Goal: Find specific page/section: Find specific page/section

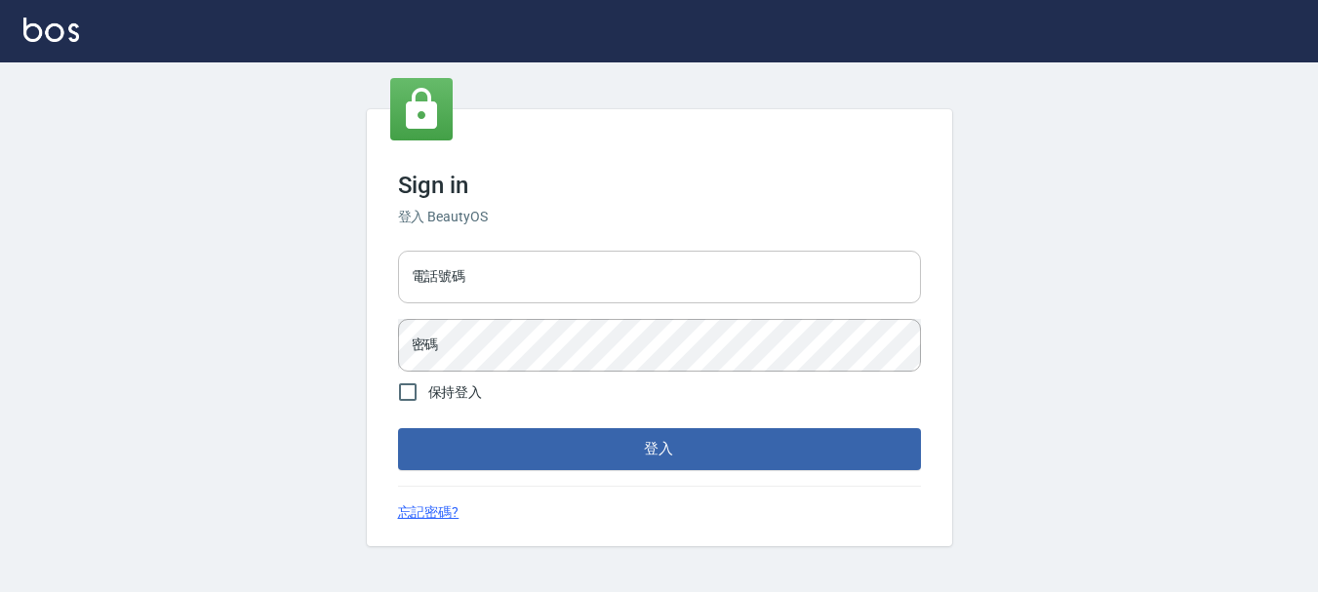
click at [494, 274] on input "電話號碼" at bounding box center [659, 277] width 523 height 53
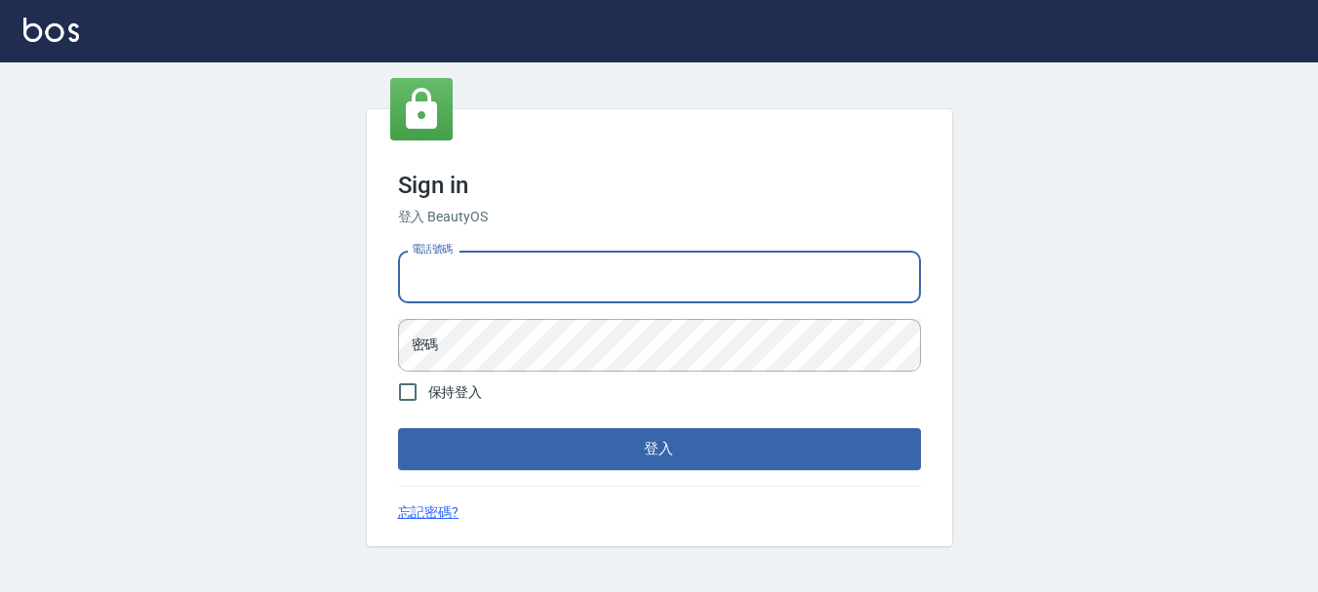
type input "0983811952"
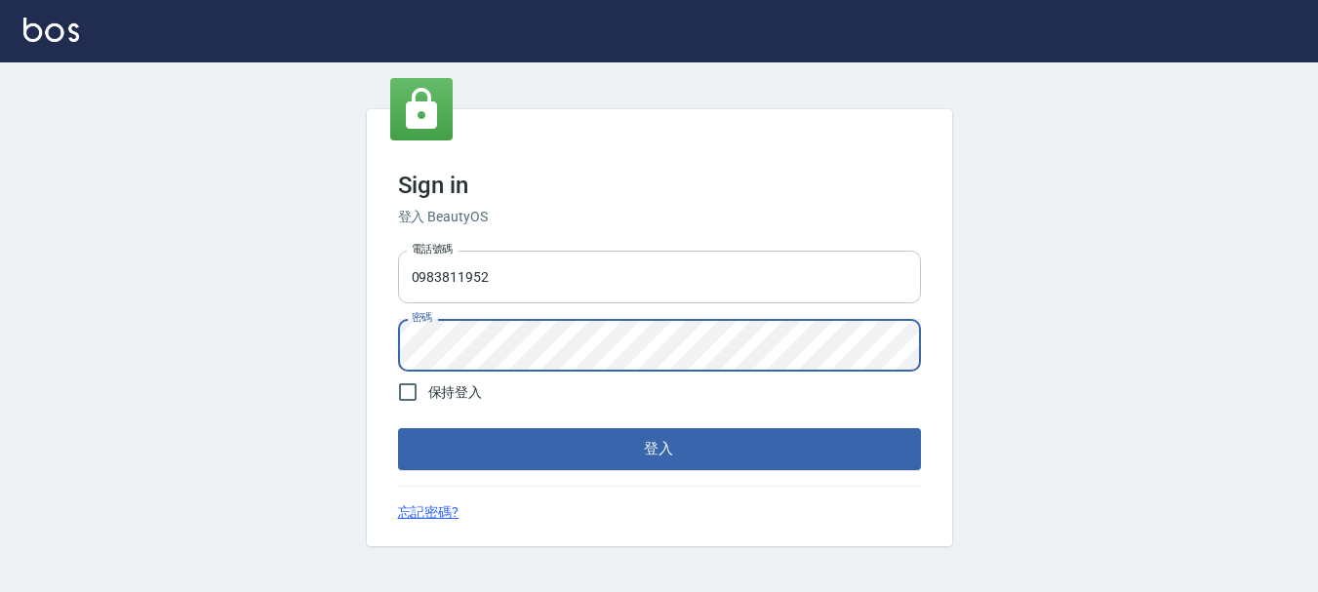
click at [398, 428] on button "登入" at bounding box center [659, 448] width 523 height 41
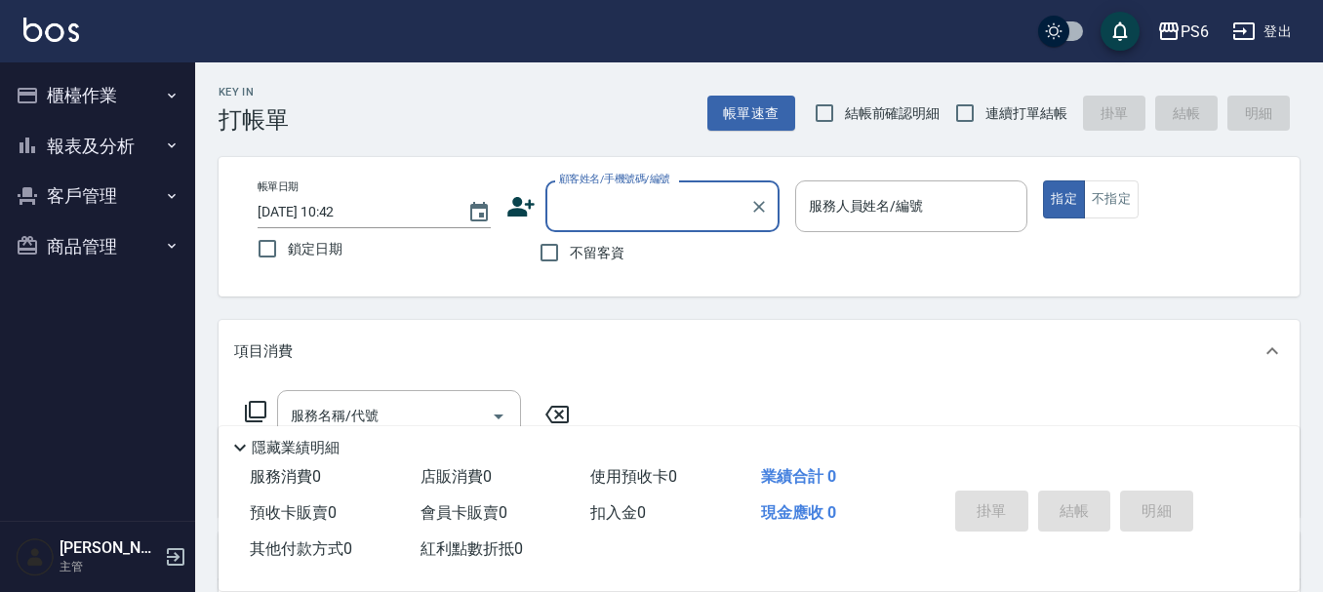
click at [123, 145] on button "報表及分析" at bounding box center [97, 146] width 179 height 51
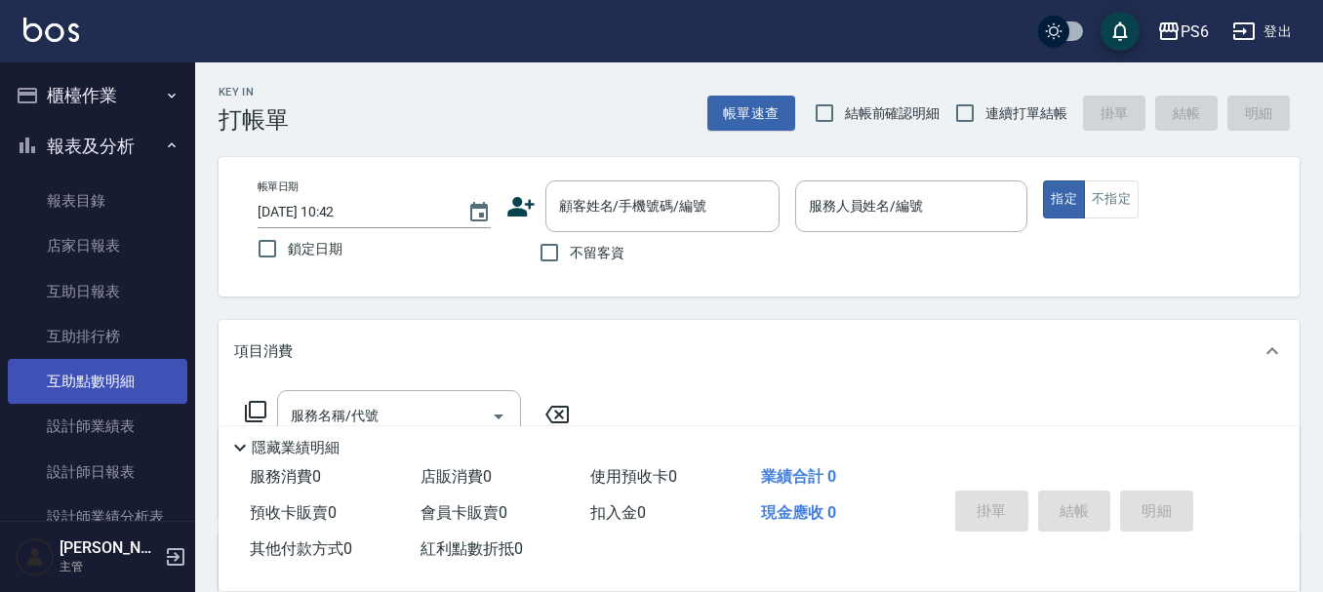
scroll to position [195, 0]
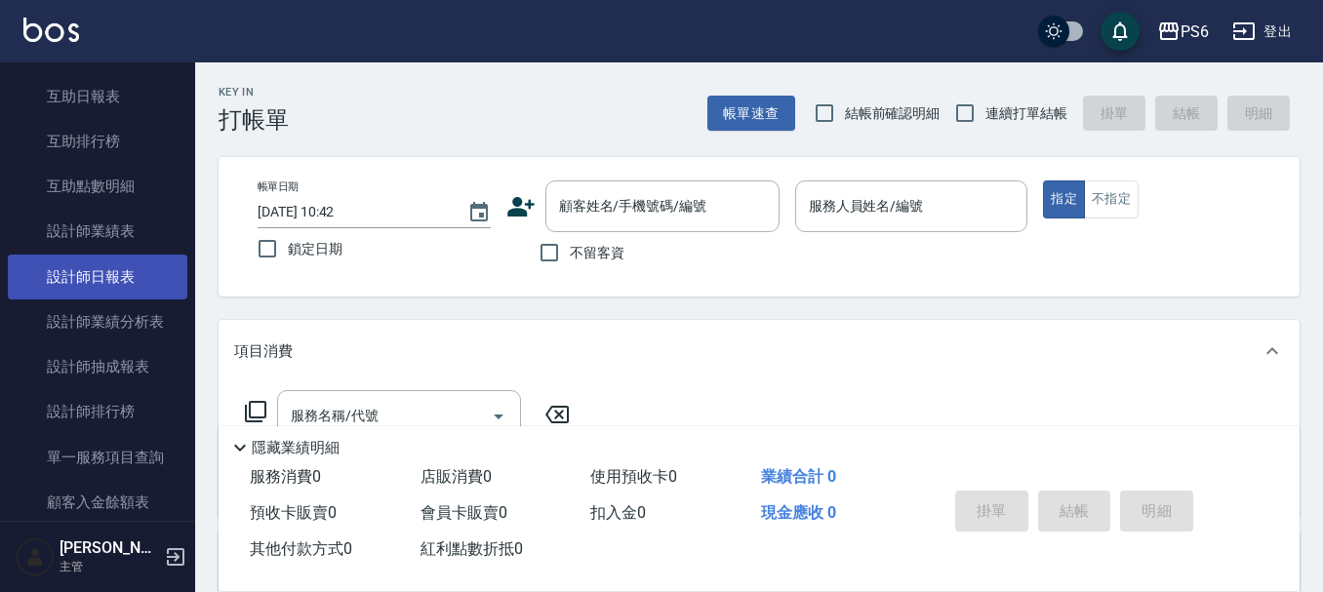
click at [65, 271] on link "設計師日報表" at bounding box center [97, 277] width 179 height 45
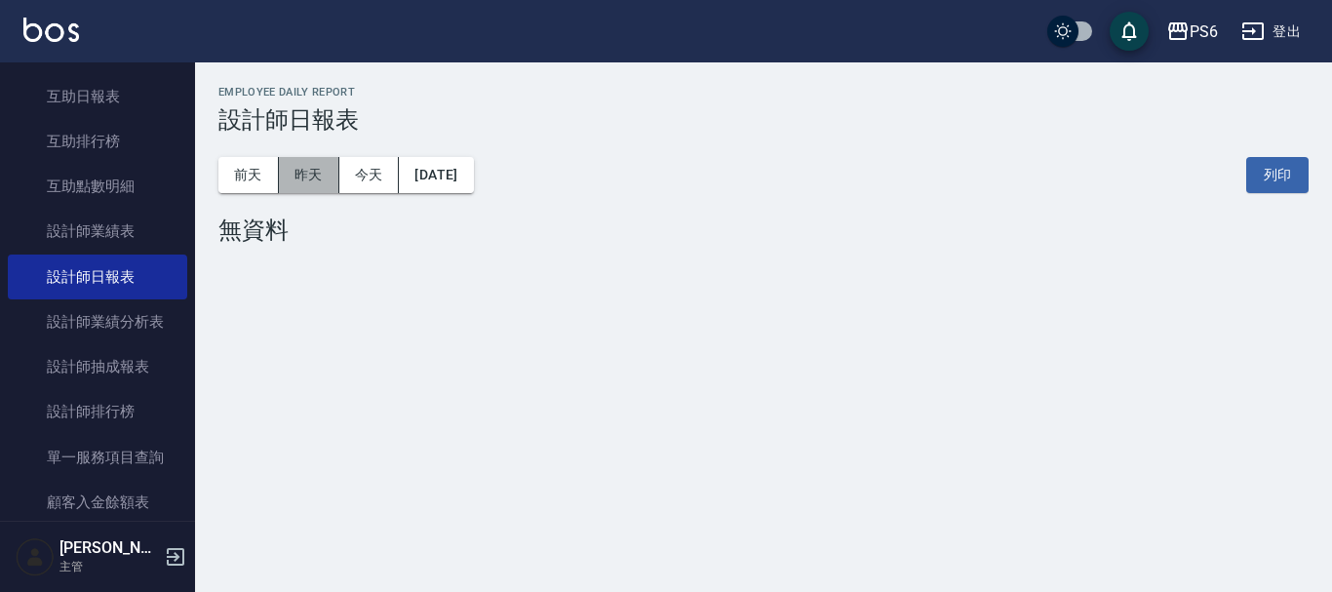
click at [309, 161] on button "昨天" at bounding box center [309, 175] width 60 height 36
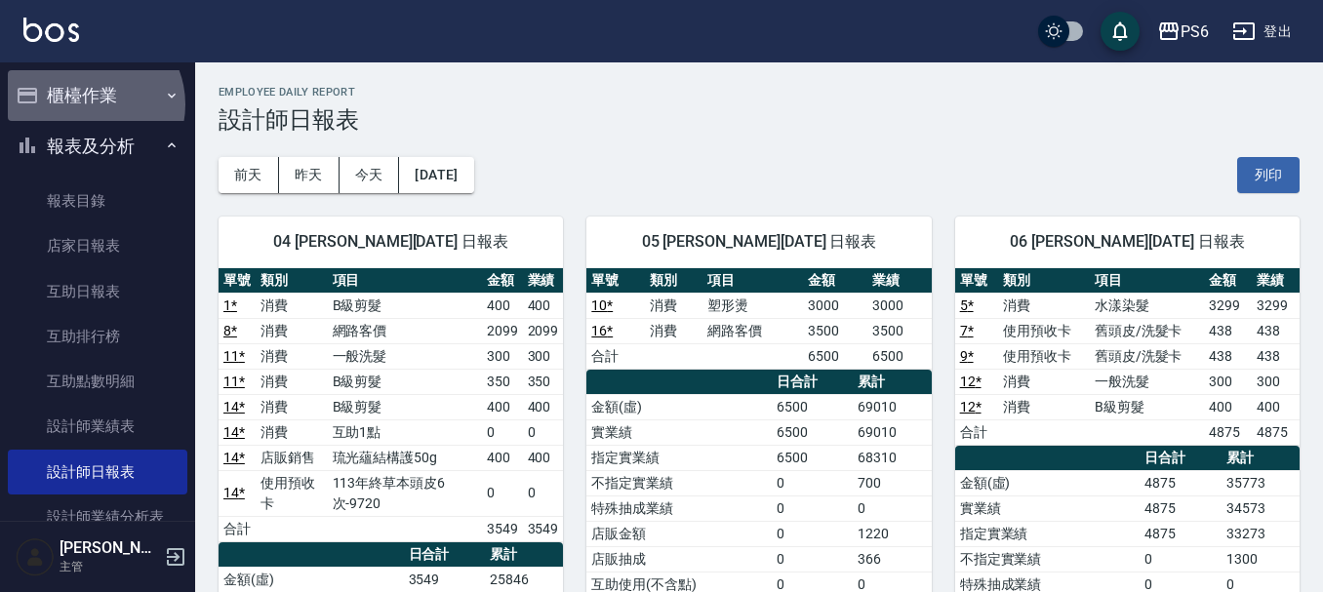
click at [89, 104] on button "櫃檯作業" at bounding box center [97, 95] width 179 height 51
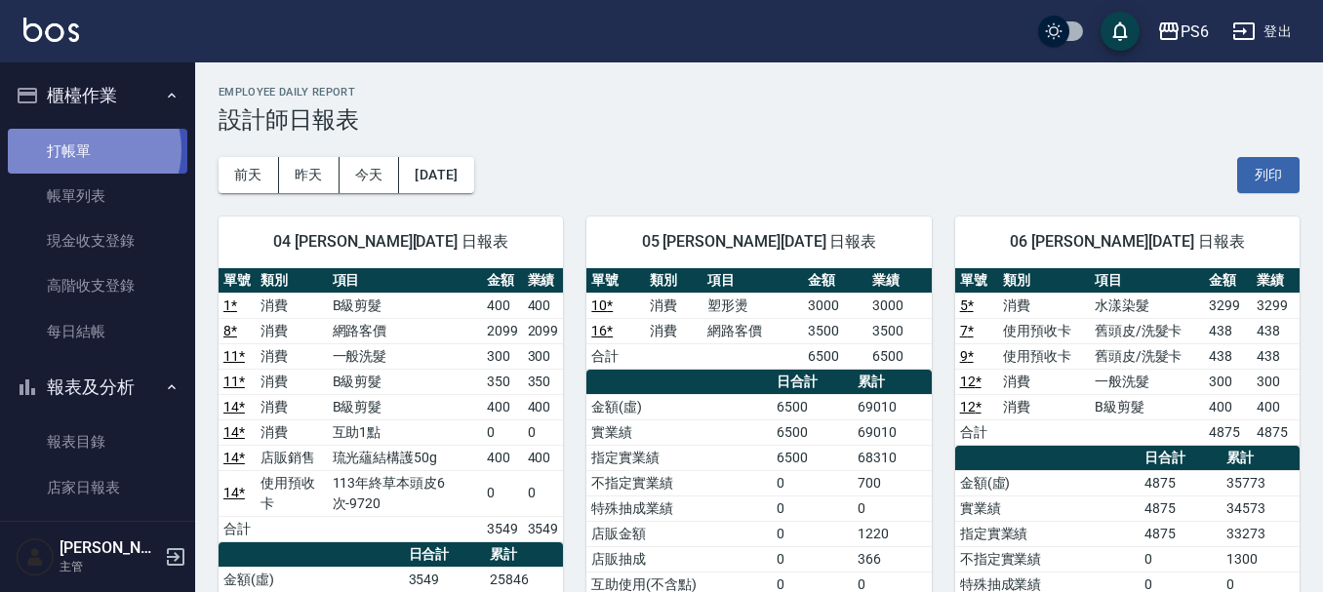
click at [92, 149] on link "打帳單" at bounding box center [97, 151] width 179 height 45
